Goal: Information Seeking & Learning: Learn about a topic

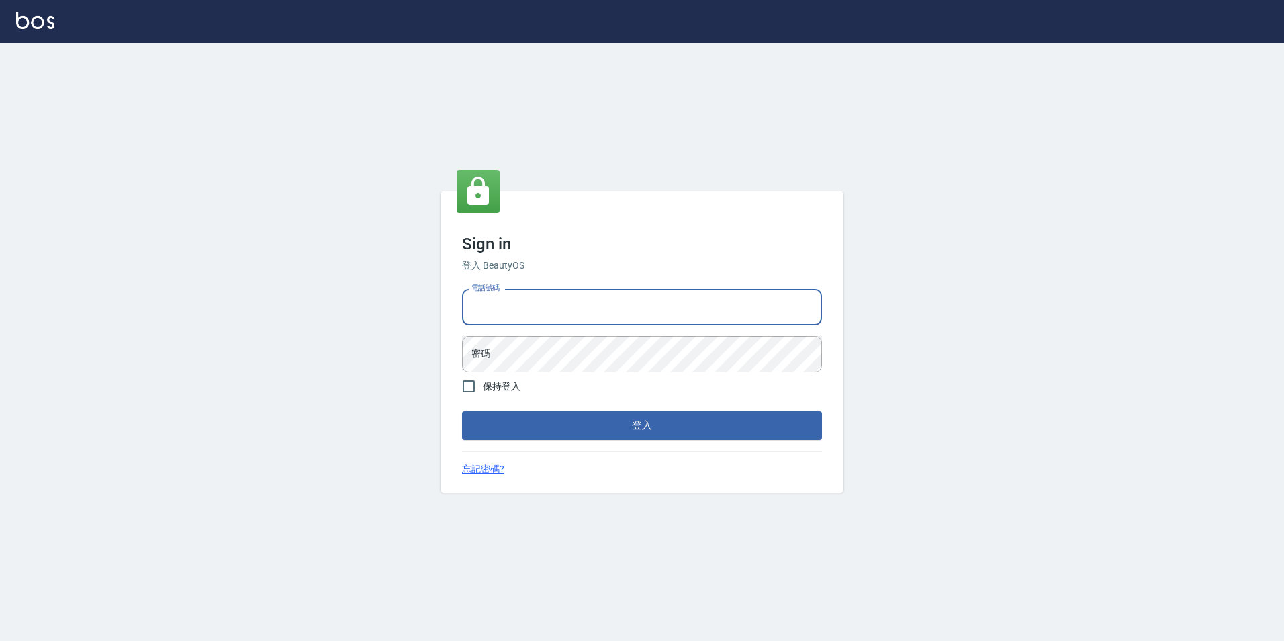
click at [581, 293] on input "電話號碼" at bounding box center [642, 307] width 360 height 36
type input "0923584688"
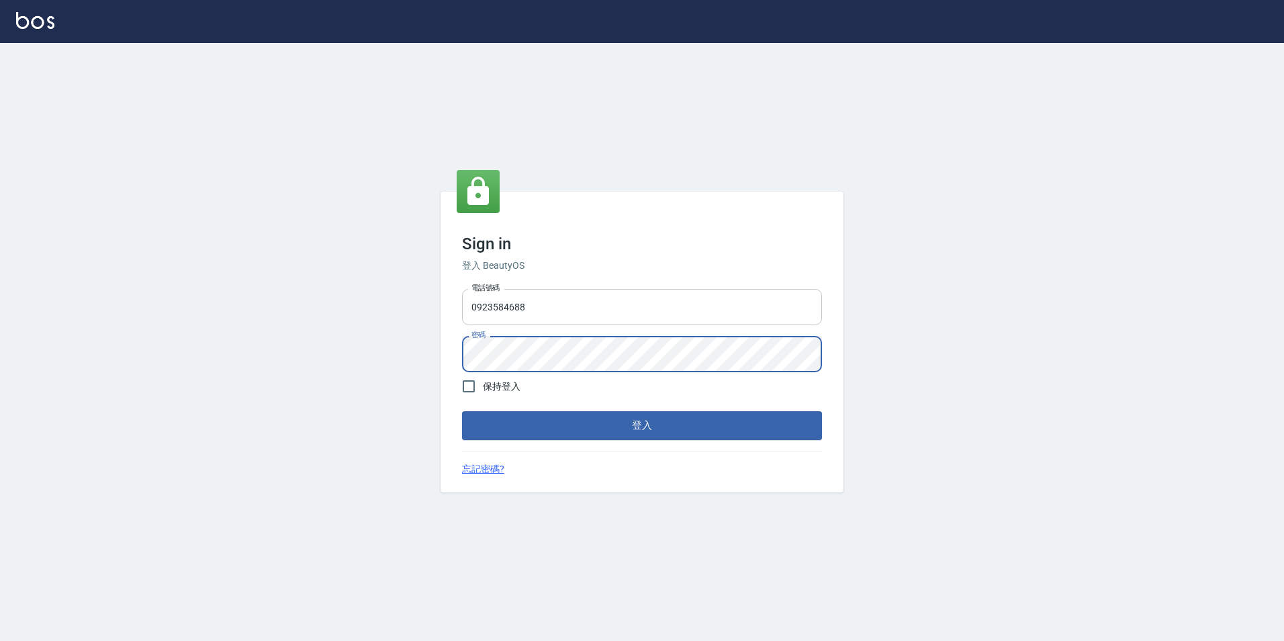
click at [462, 411] on button "登入" at bounding box center [642, 425] width 360 height 28
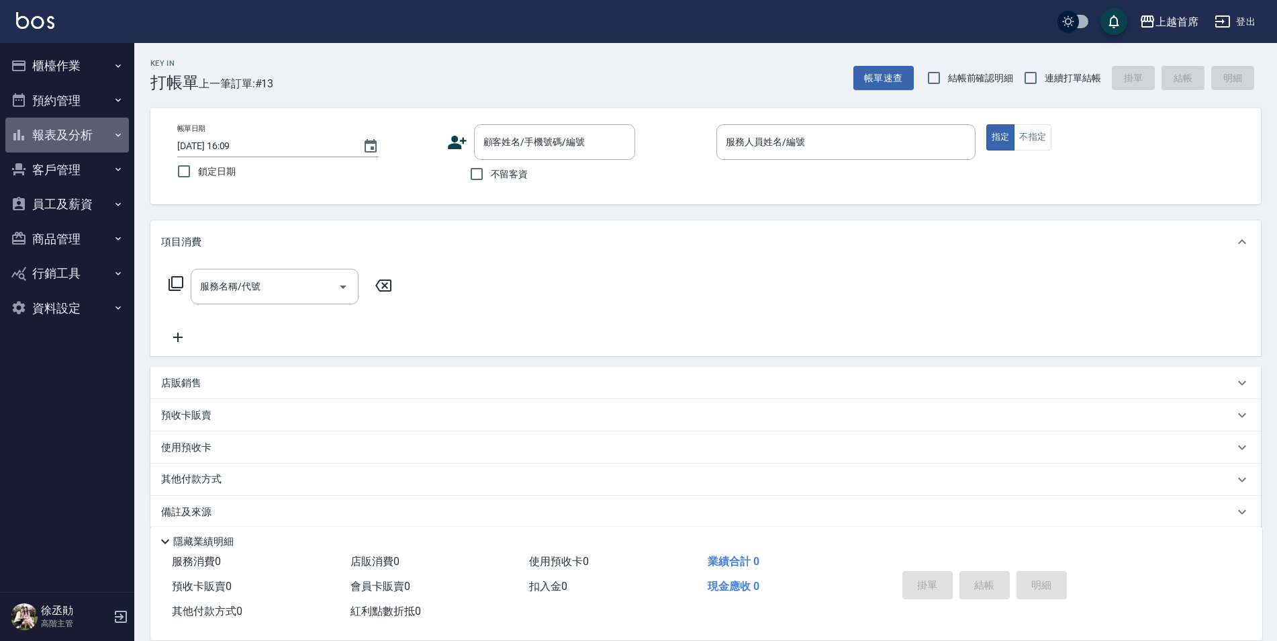
click at [74, 138] on button "報表及分析" at bounding box center [67, 135] width 124 height 35
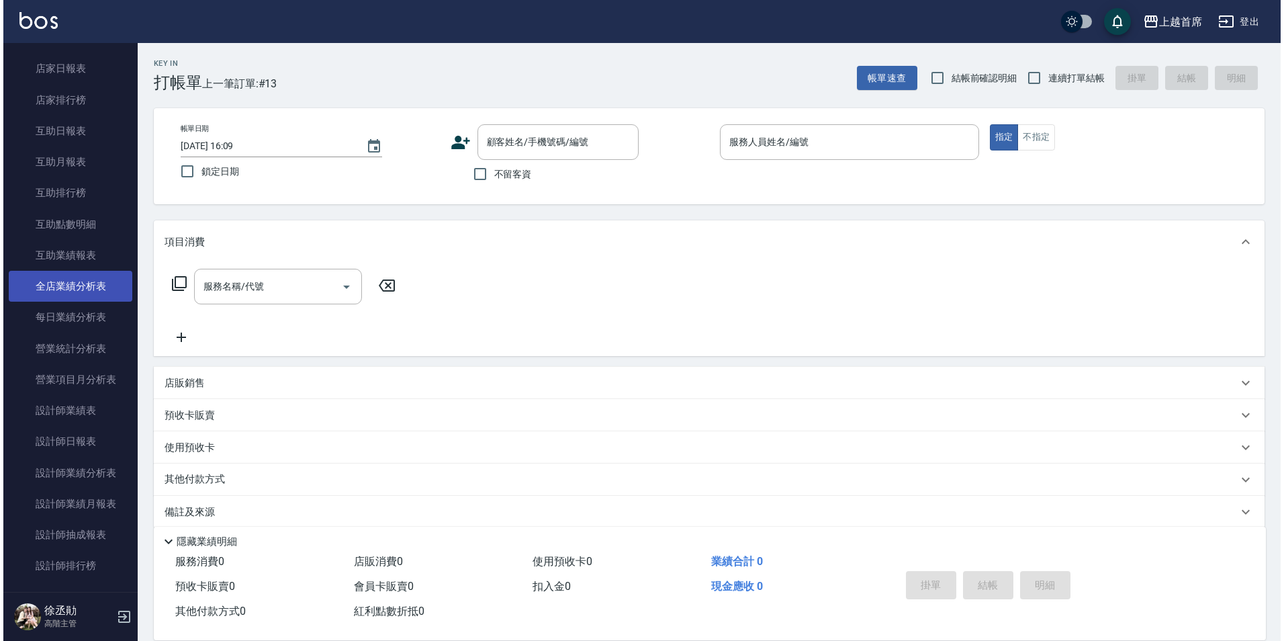
scroll to position [201, 0]
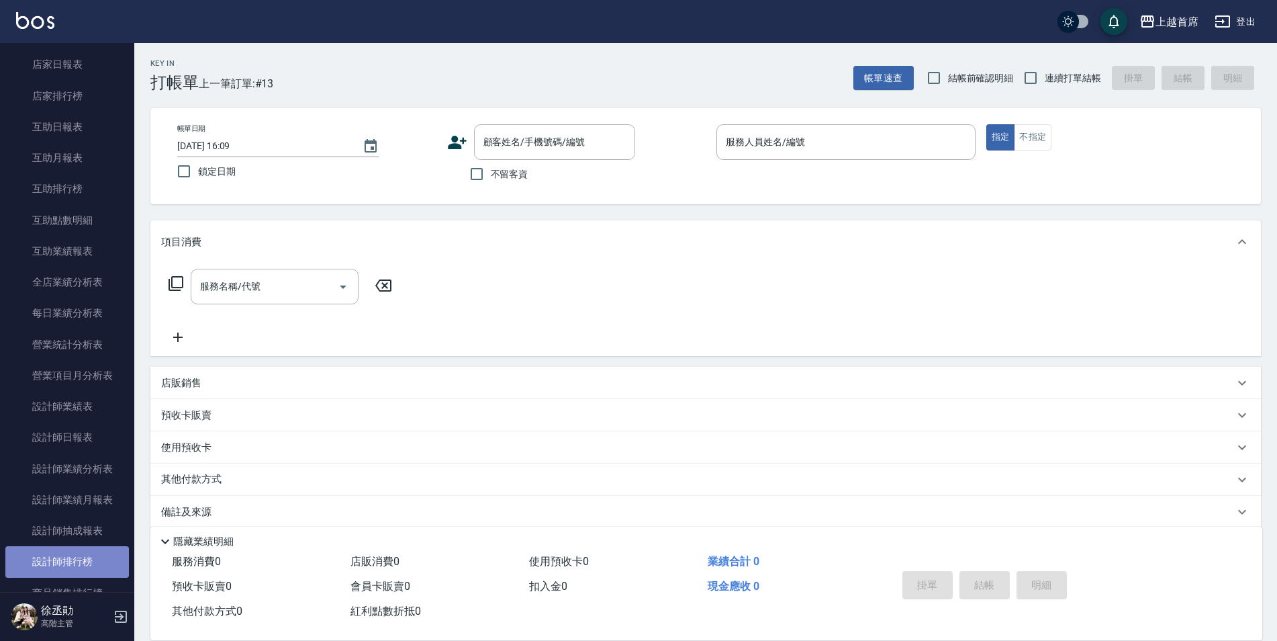
click at [78, 557] on link "設計師排行榜" at bounding box center [67, 561] width 124 height 31
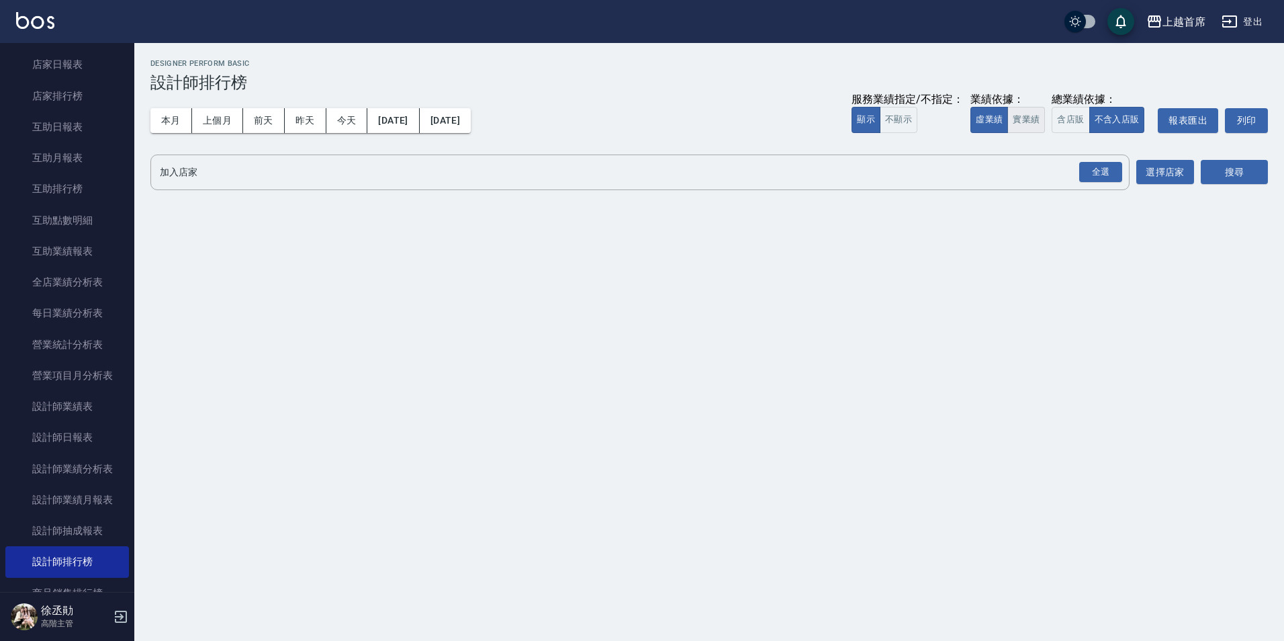
click at [1036, 120] on button "實業績" at bounding box center [1026, 120] width 38 height 26
click at [1109, 175] on div "全選" at bounding box center [1100, 172] width 43 height 21
click at [1227, 179] on button "搜尋" at bounding box center [1234, 173] width 67 height 25
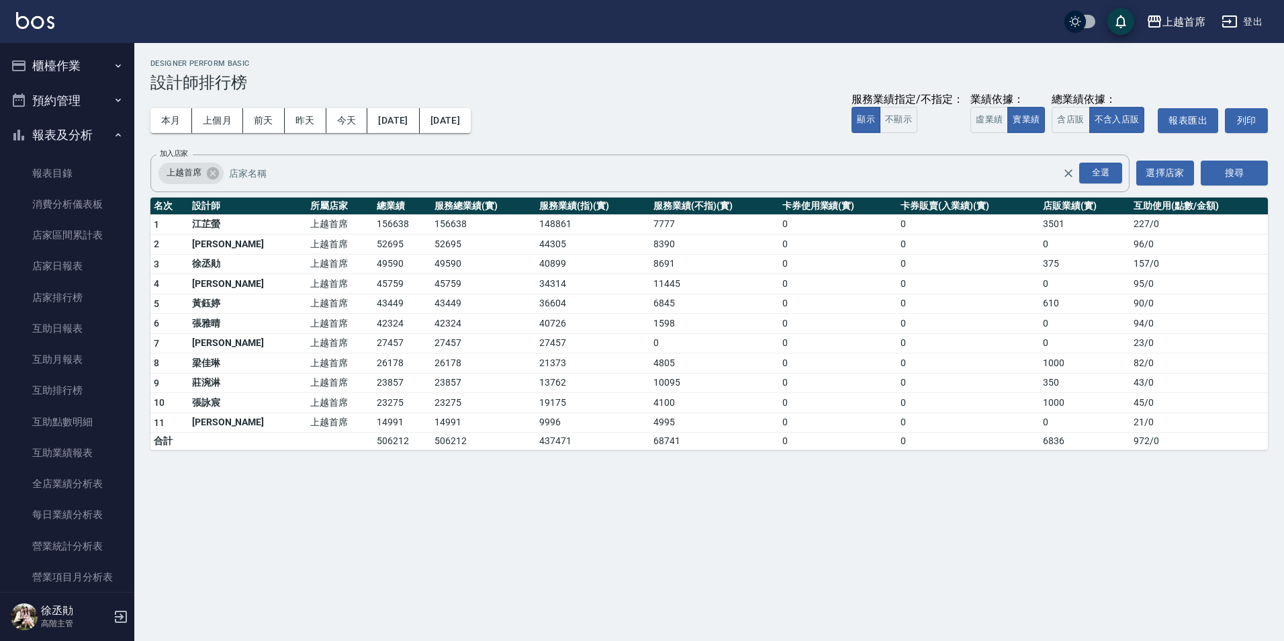
click at [81, 73] on button "櫃檯作業" at bounding box center [67, 65] width 124 height 35
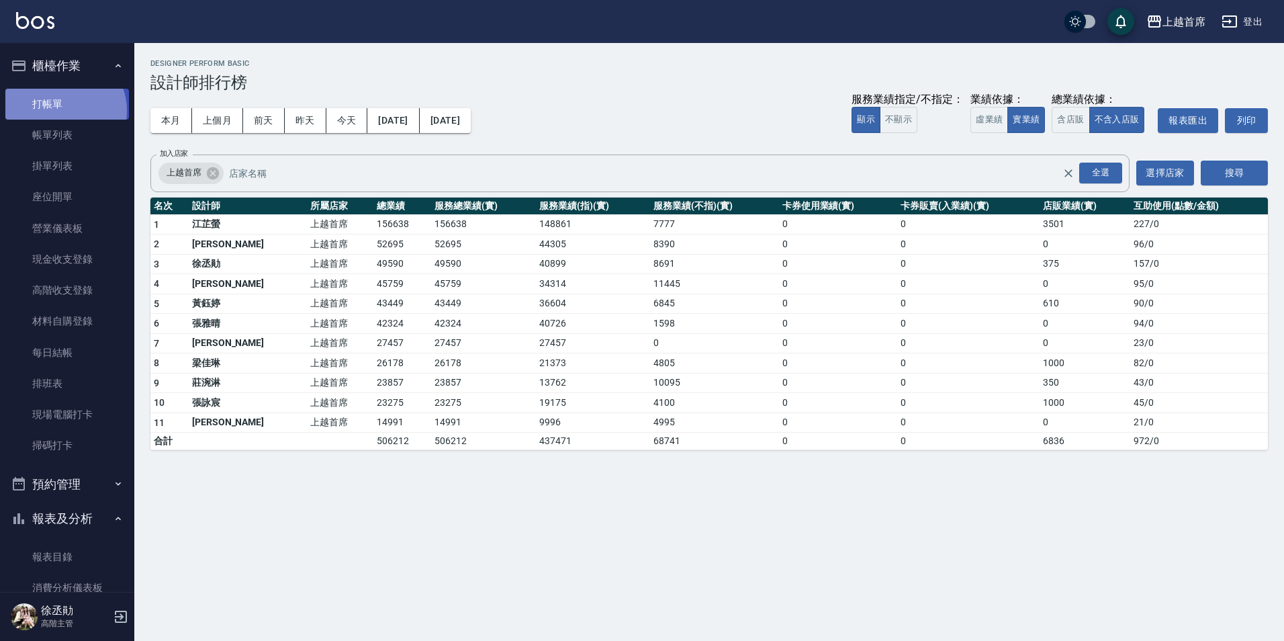
click at [63, 110] on link "打帳單" at bounding box center [67, 104] width 124 height 31
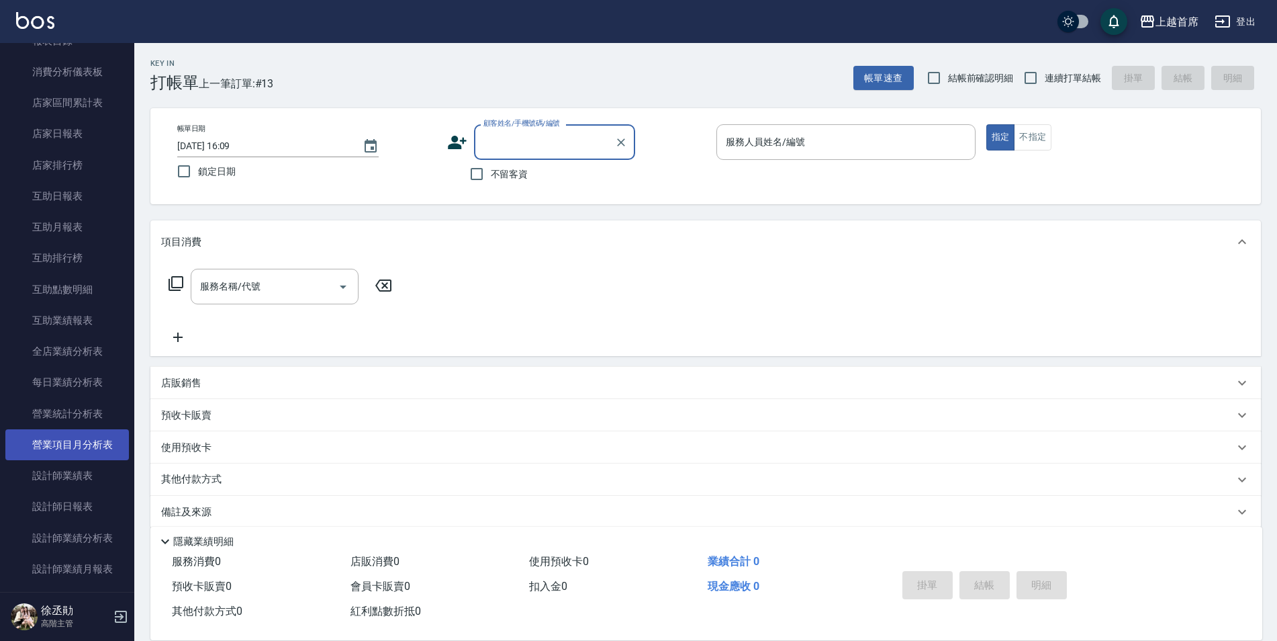
scroll to position [537, 0]
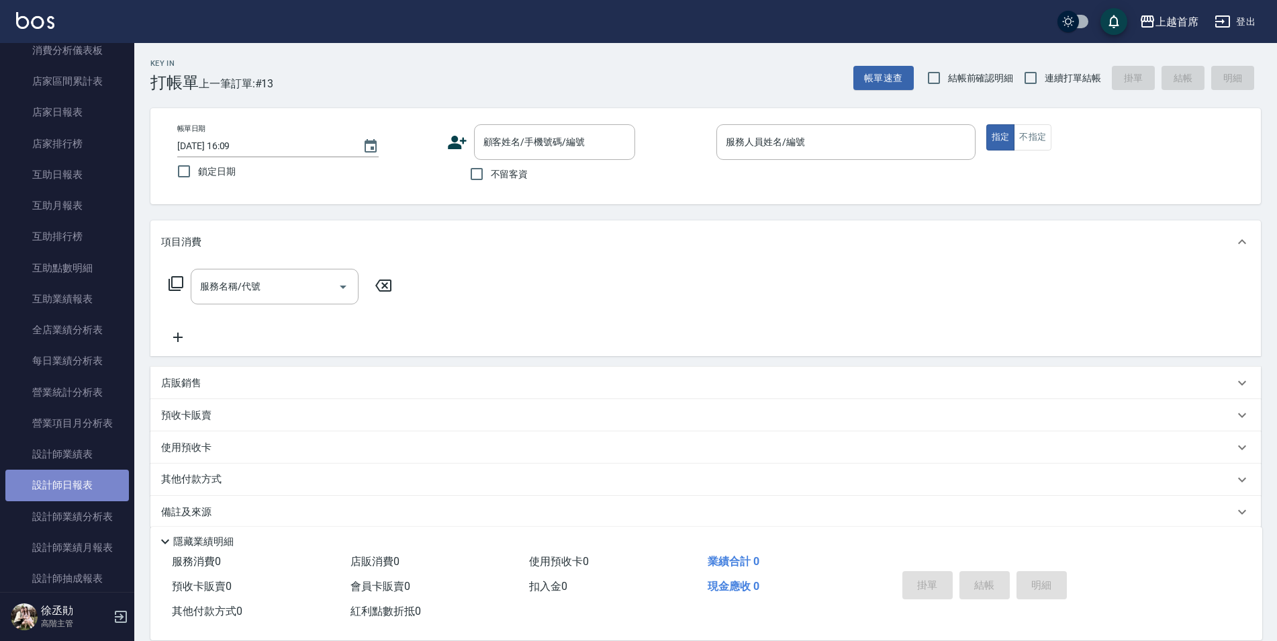
click at [89, 483] on link "設計師日報表" at bounding box center [67, 484] width 124 height 31
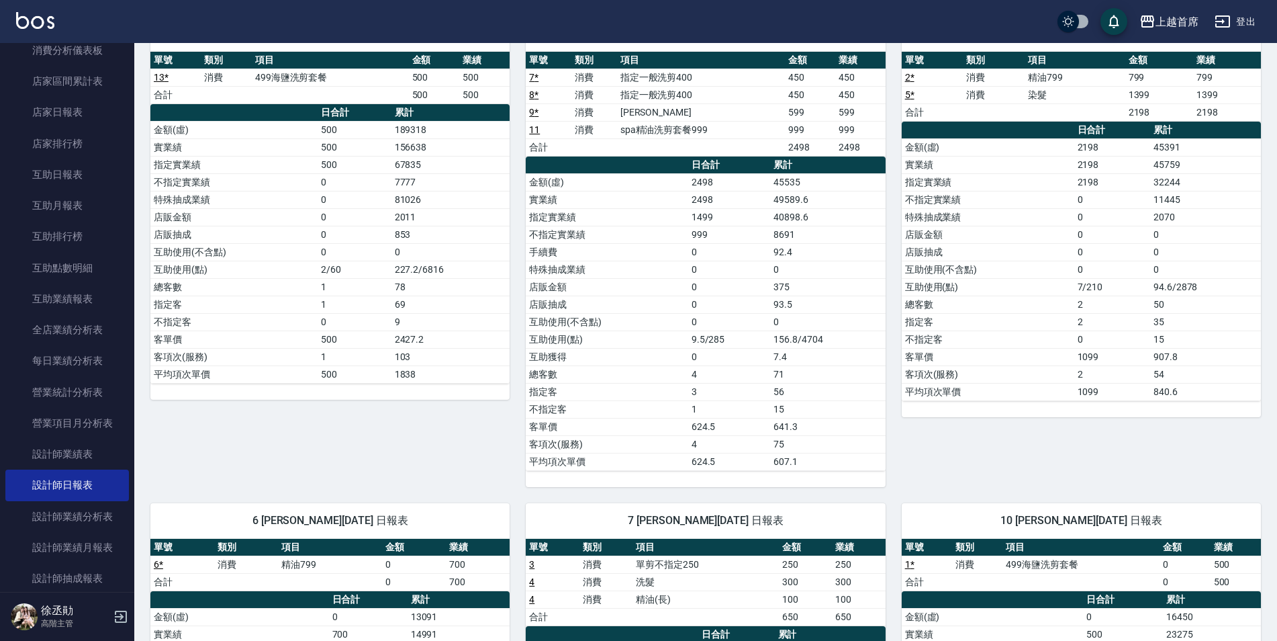
scroll to position [134, 0]
